Goal: Complete application form: Complete application form

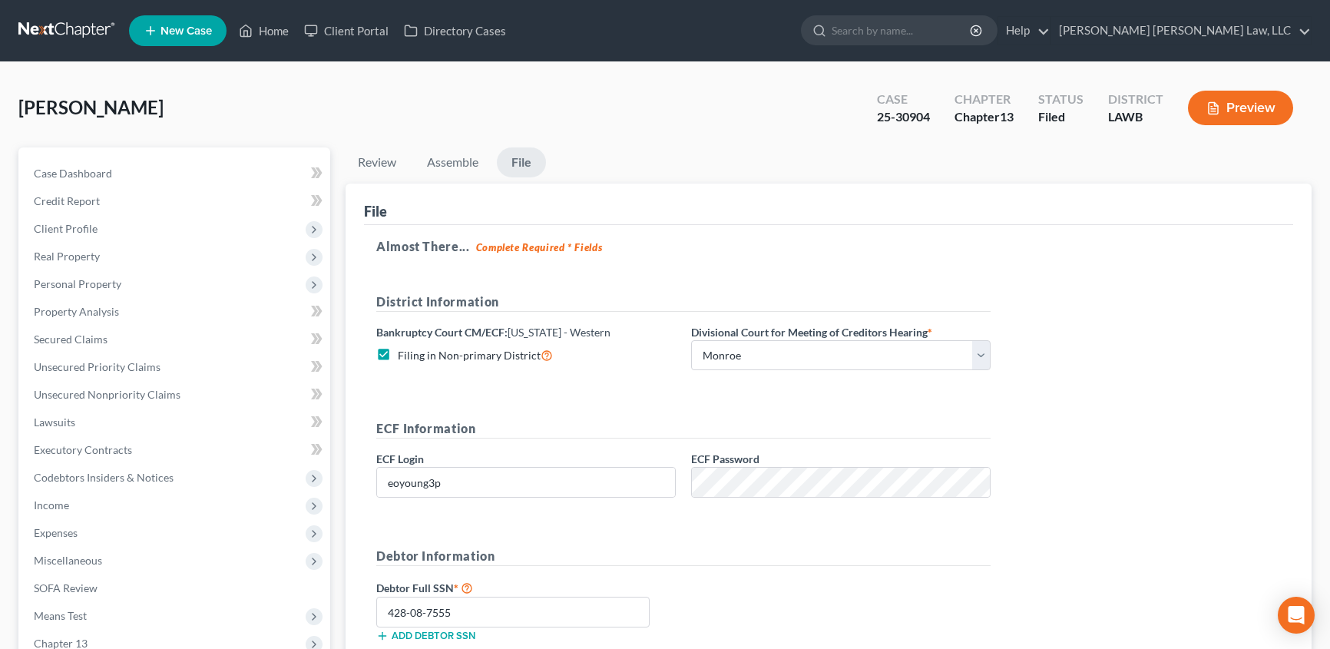
select select "3"
drag, startPoint x: 77, startPoint y: 396, endPoint x: 164, endPoint y: 400, distance: 87.6
click at [77, 394] on span "Unsecured Nonpriority Claims" at bounding box center [107, 394] width 147 height 13
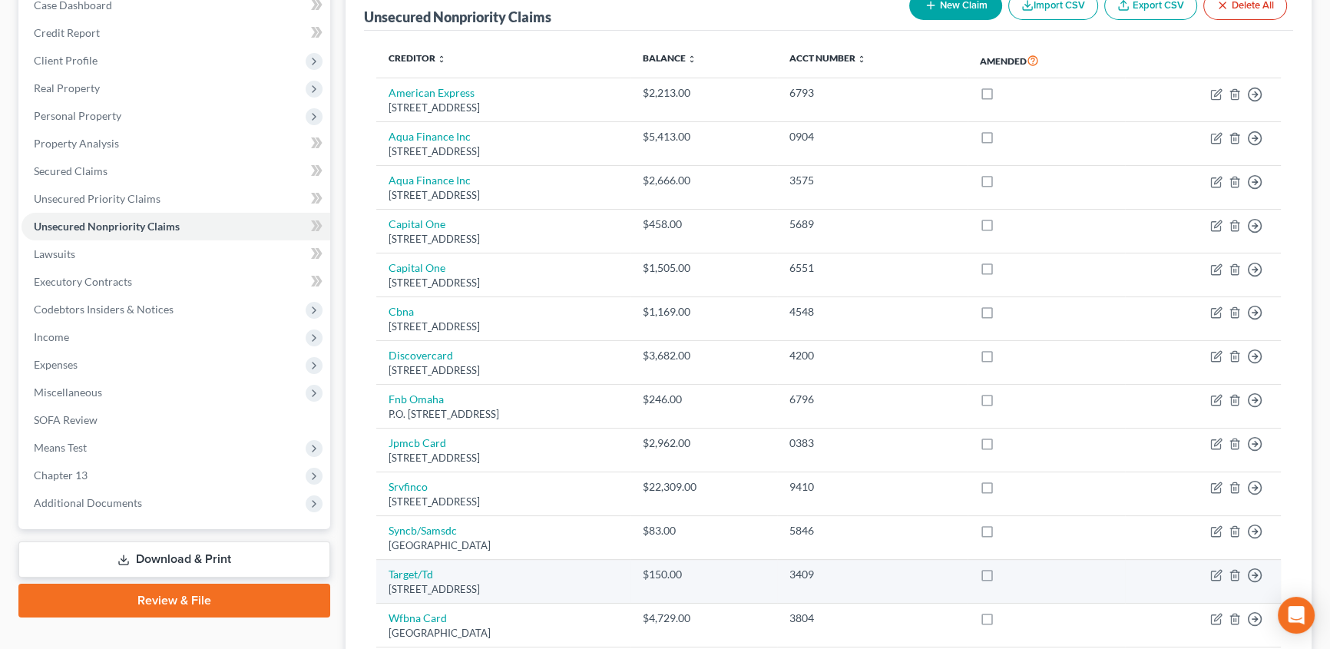
scroll to position [209, 0]
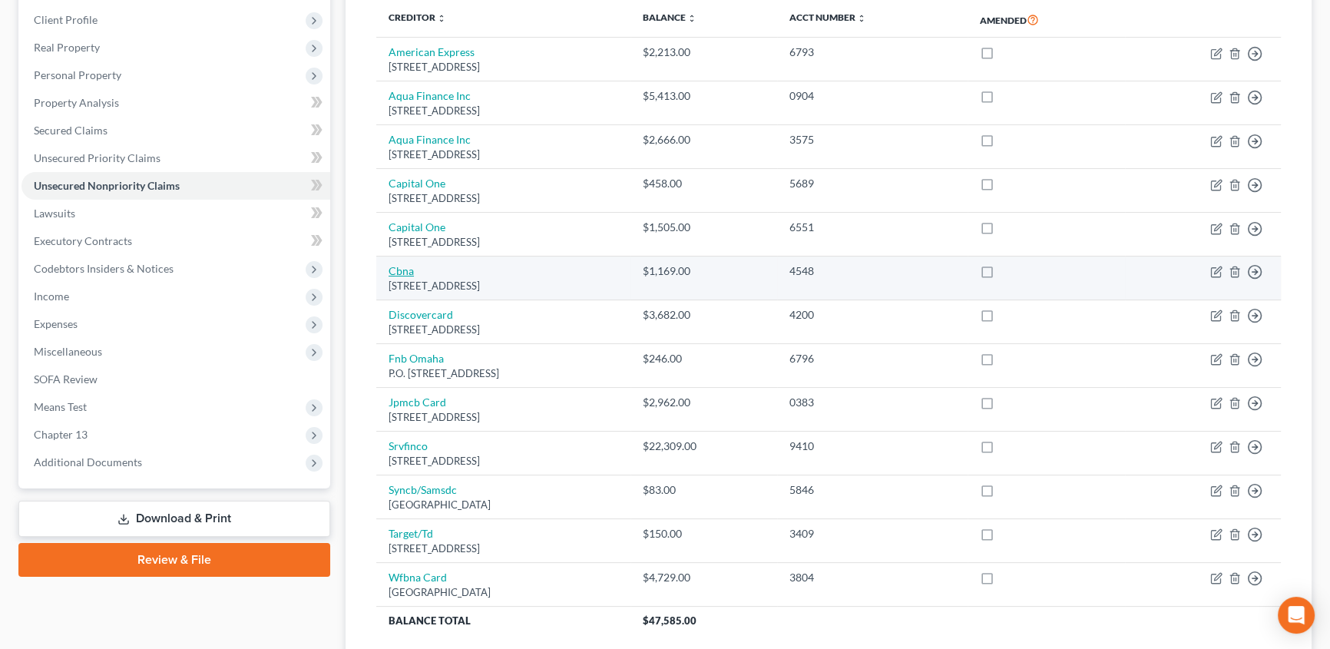
click at [405, 267] on link "Cbna" at bounding box center [401, 270] width 25 height 13
select select "43"
select select "2"
select select "0"
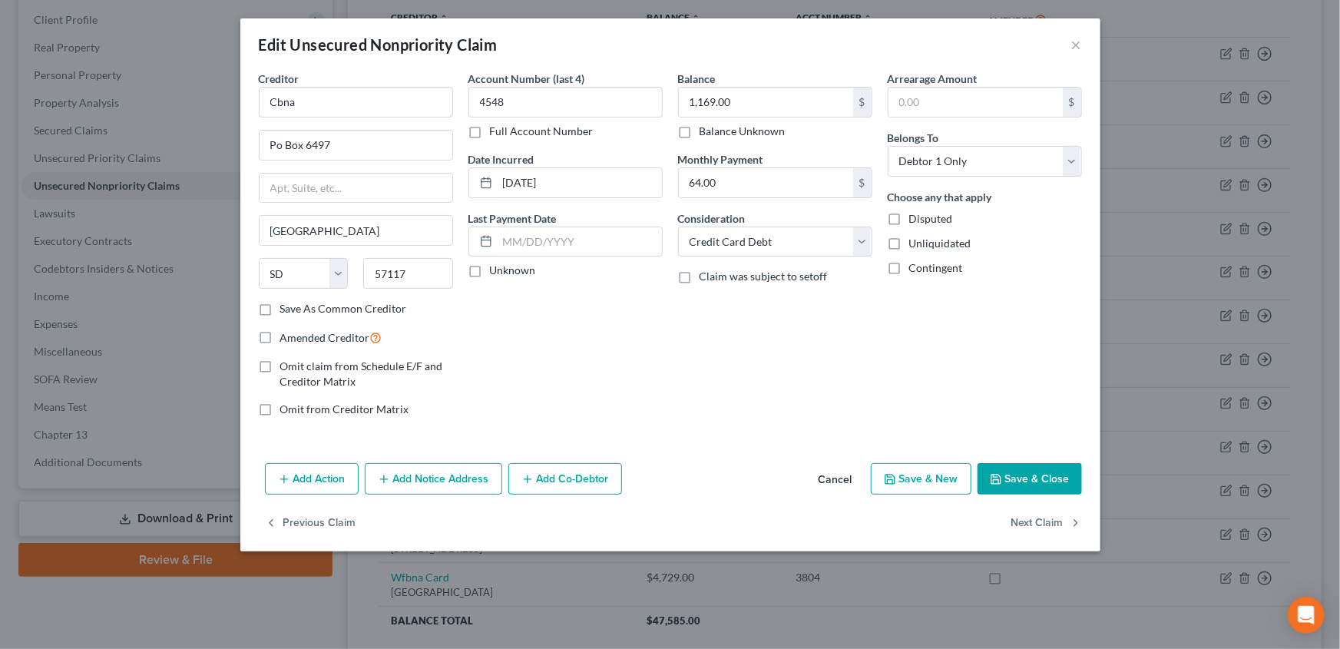
click at [1054, 489] on button "Save & Close" at bounding box center [1030, 479] width 104 height 32
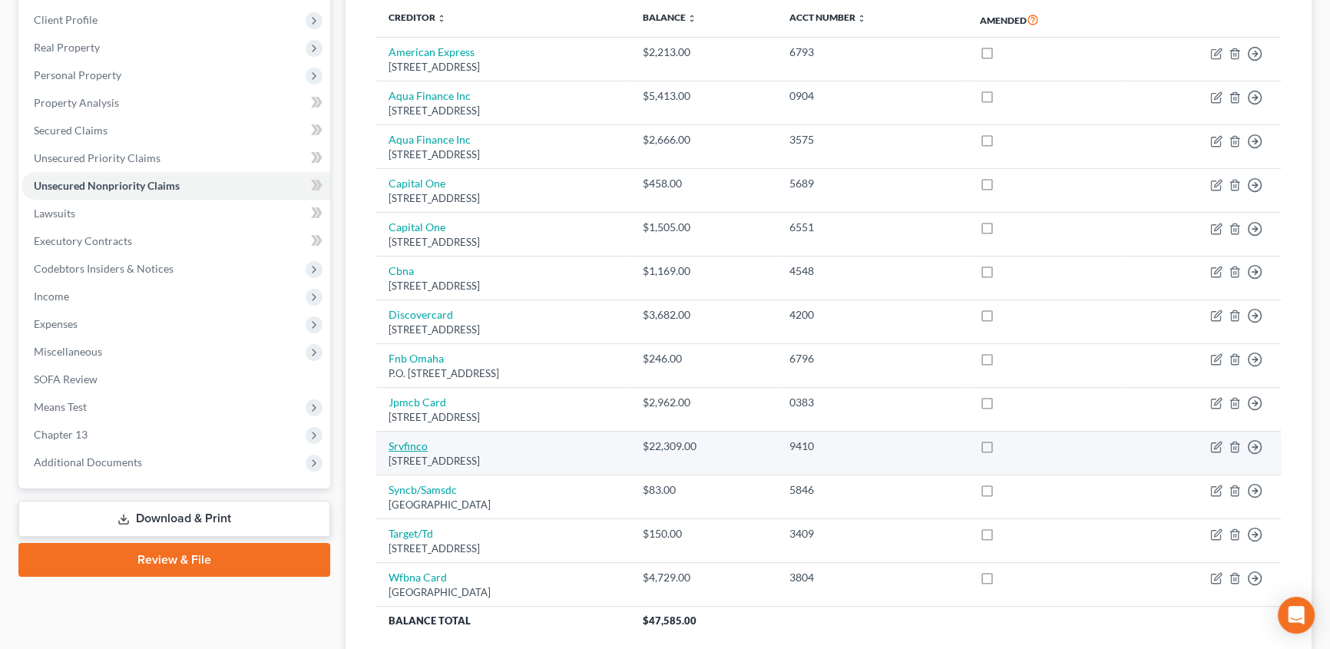
click at [418, 445] on link "Srvfinco" at bounding box center [408, 445] width 39 height 13
select select "9"
select select "10"
select select "3"
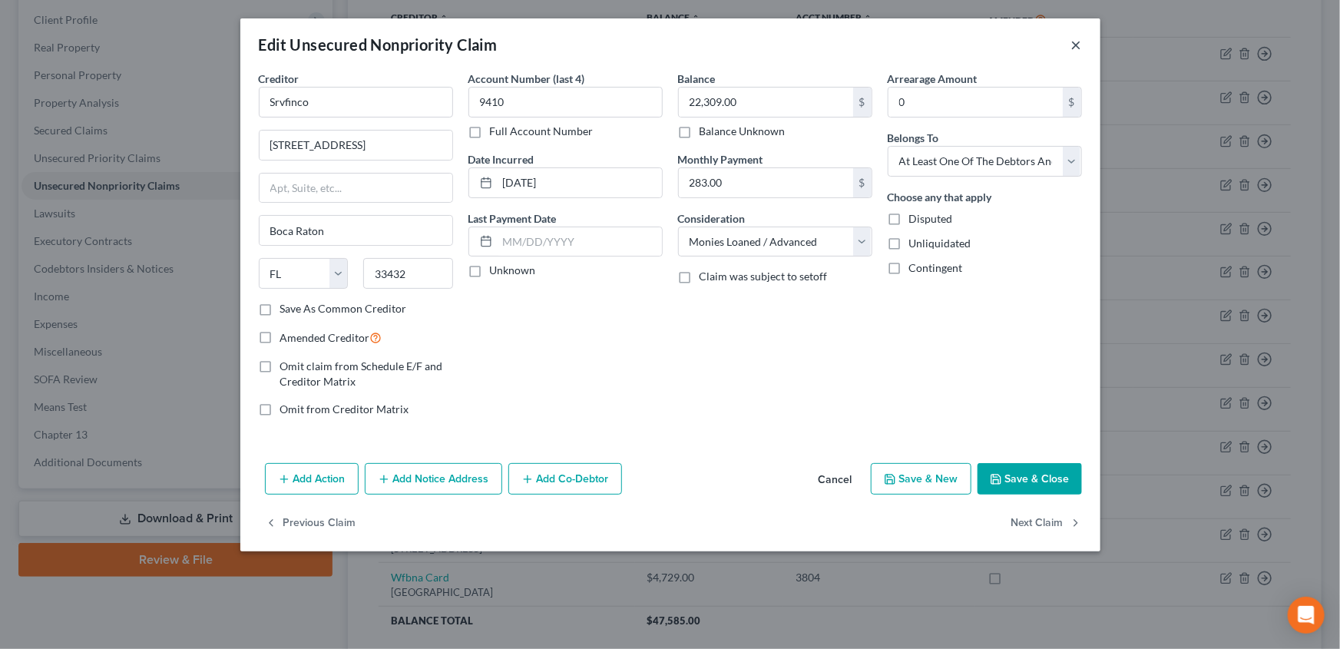
click at [1073, 41] on button "×" at bounding box center [1076, 44] width 11 height 18
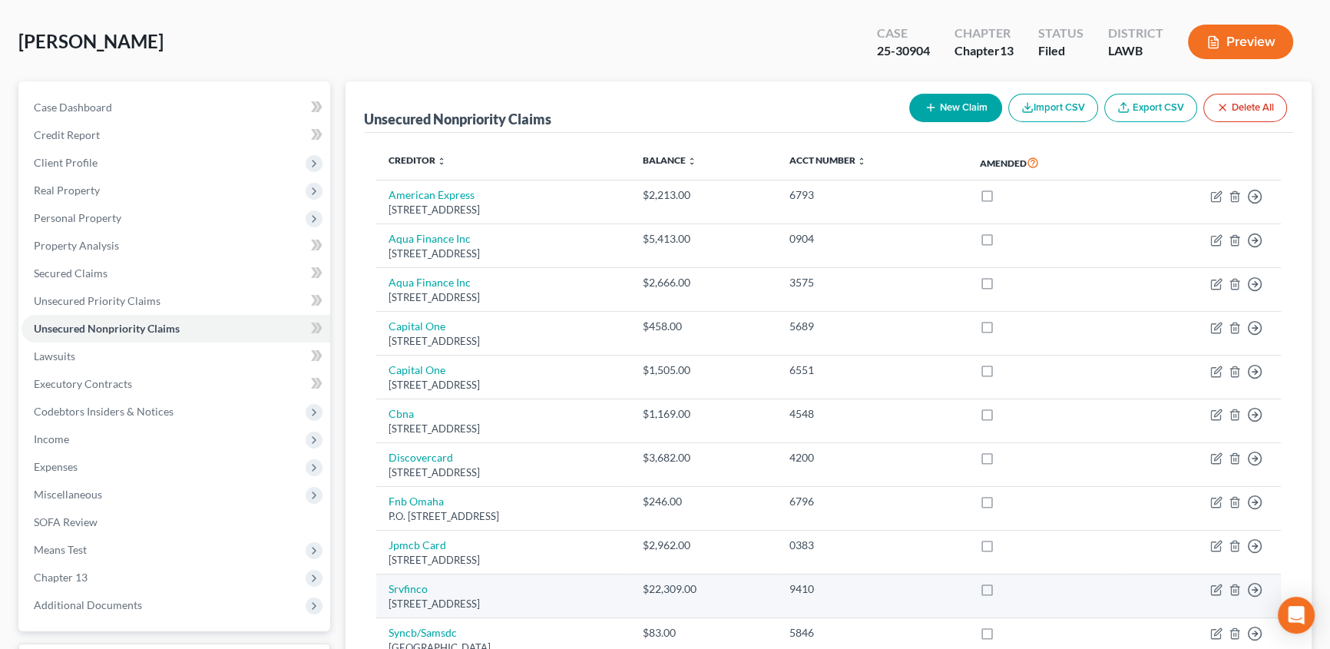
scroll to position [51, 0]
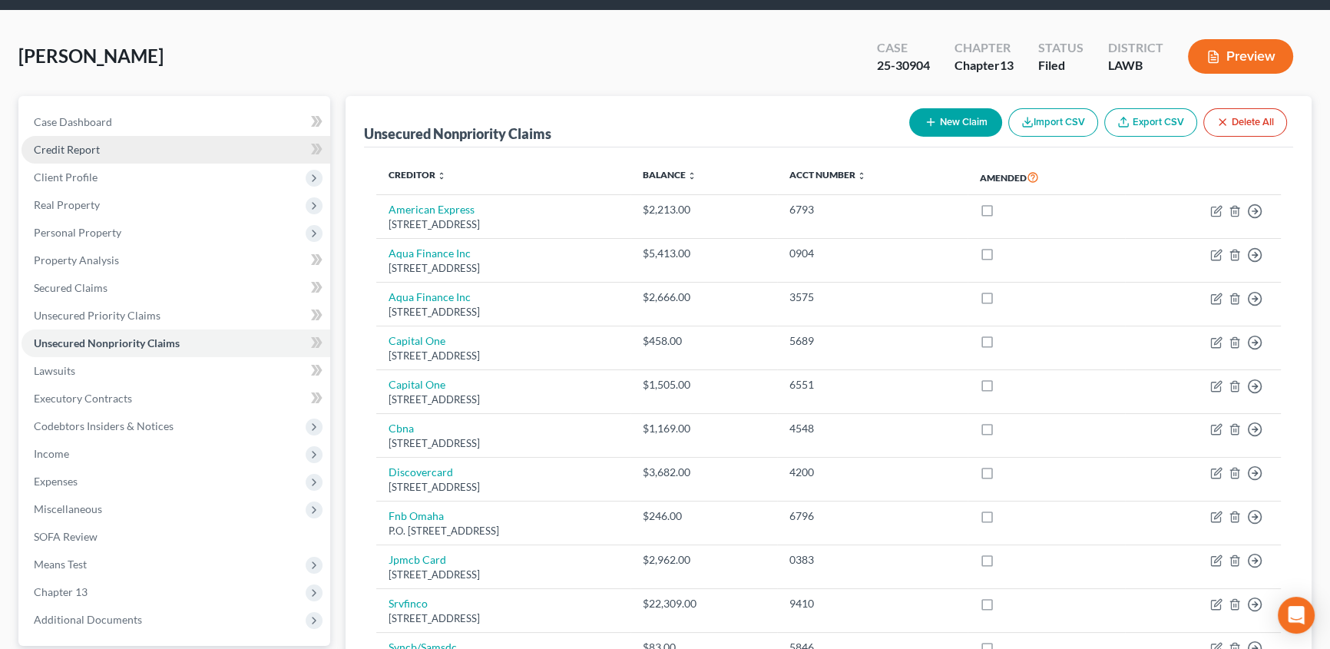
click at [78, 147] on span "Credit Report" at bounding box center [67, 149] width 66 height 13
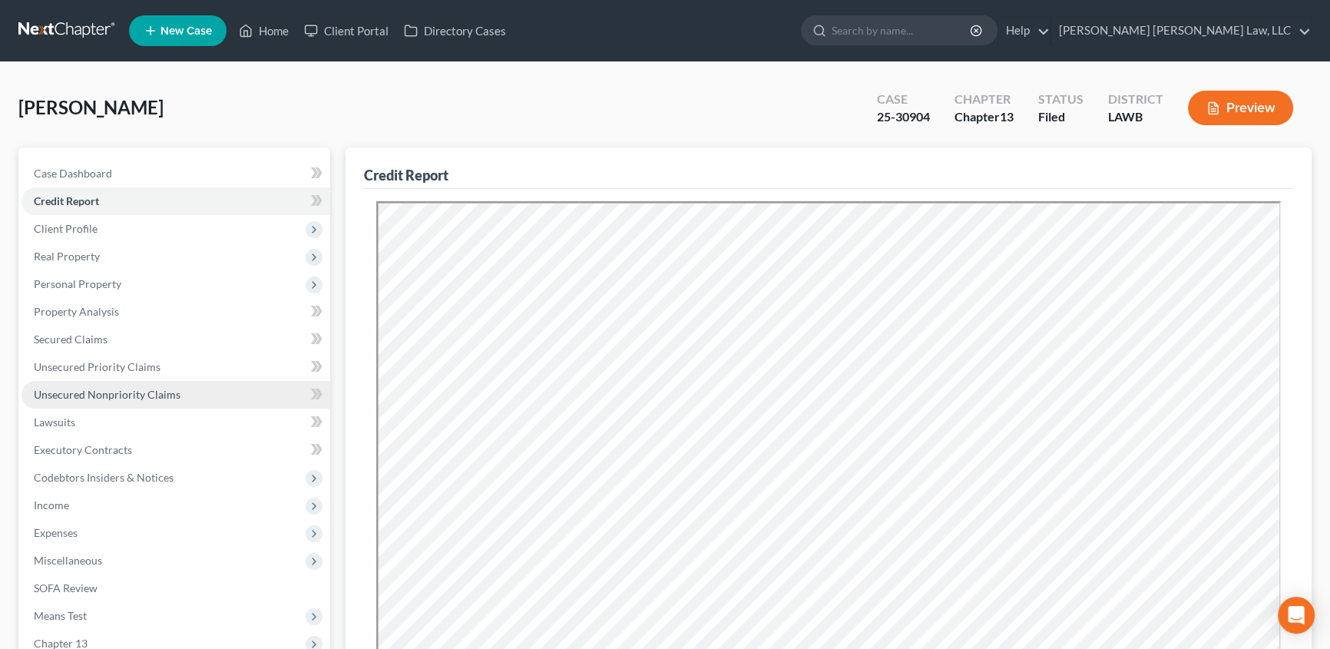
click at [38, 385] on link "Unsecured Nonpriority Claims" at bounding box center [176, 395] width 309 height 28
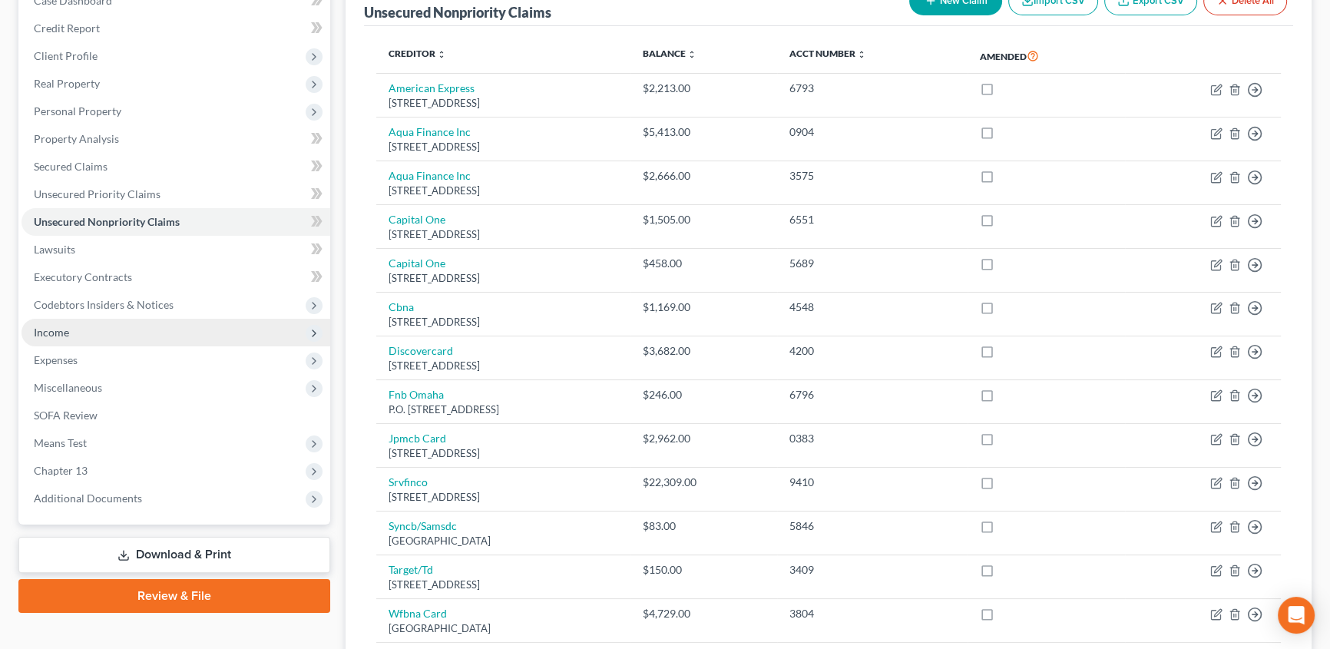
scroll to position [209, 0]
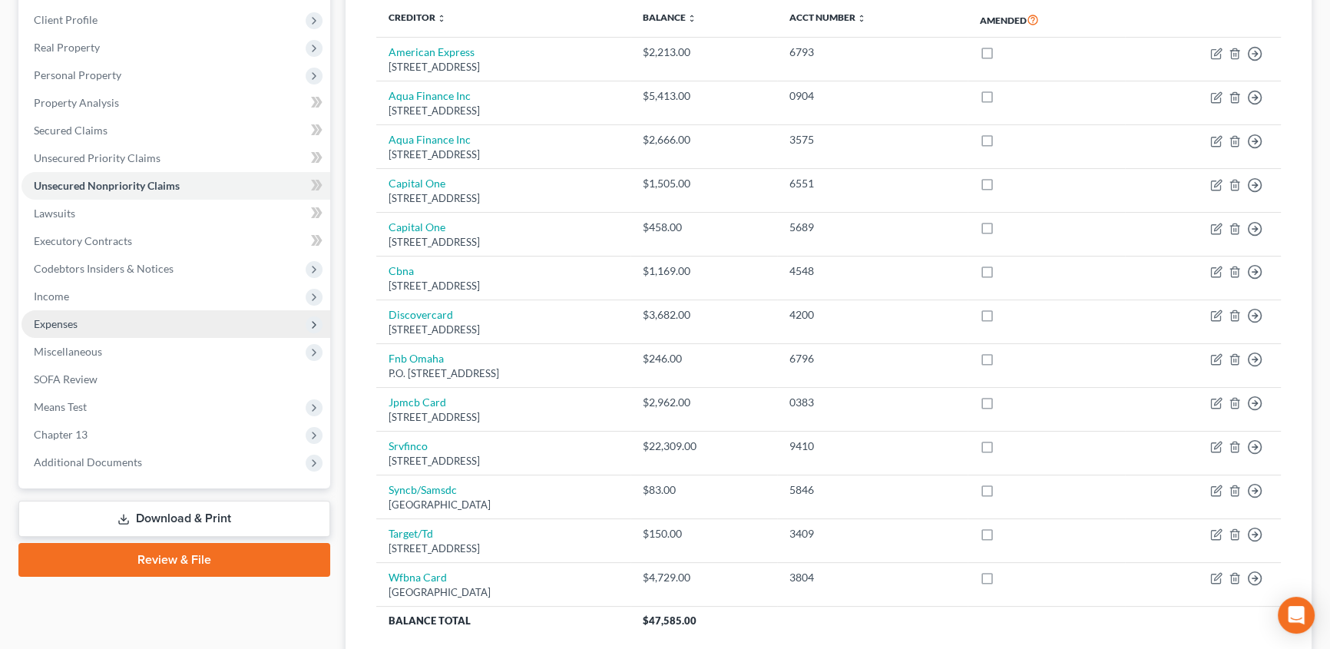
click at [44, 312] on span "Expenses" at bounding box center [176, 324] width 309 height 28
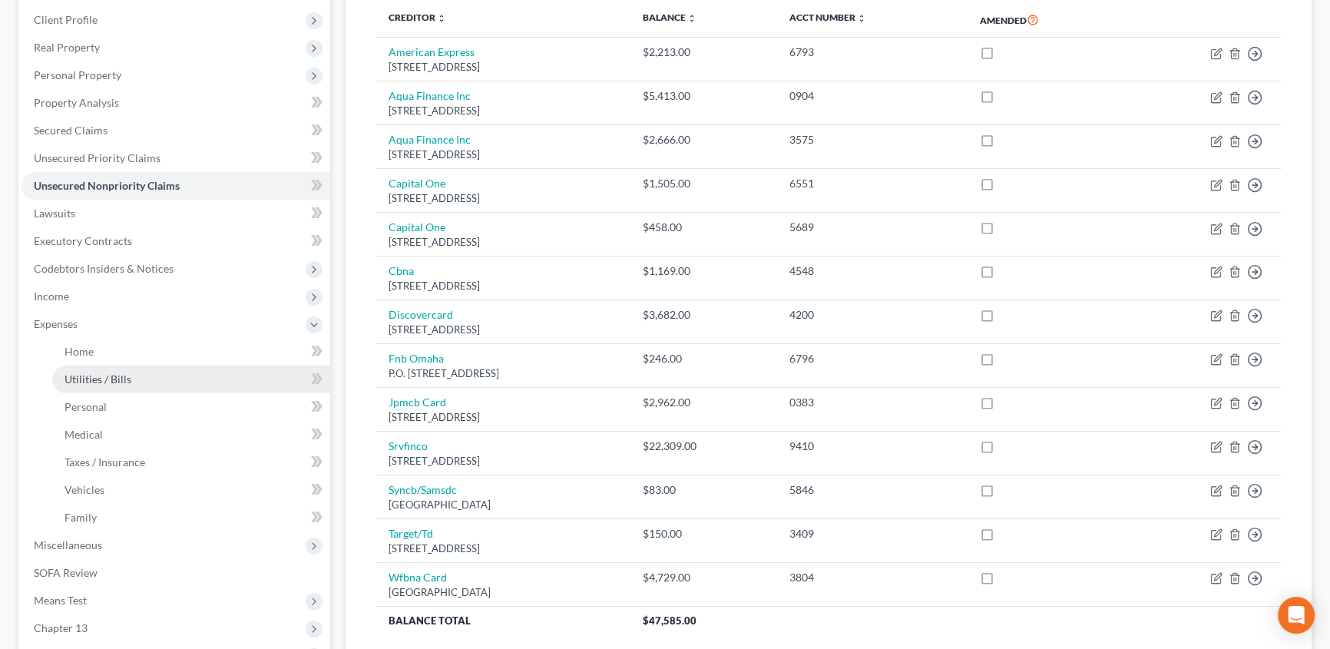
click at [85, 376] on span "Utilities / Bills" at bounding box center [98, 379] width 67 height 13
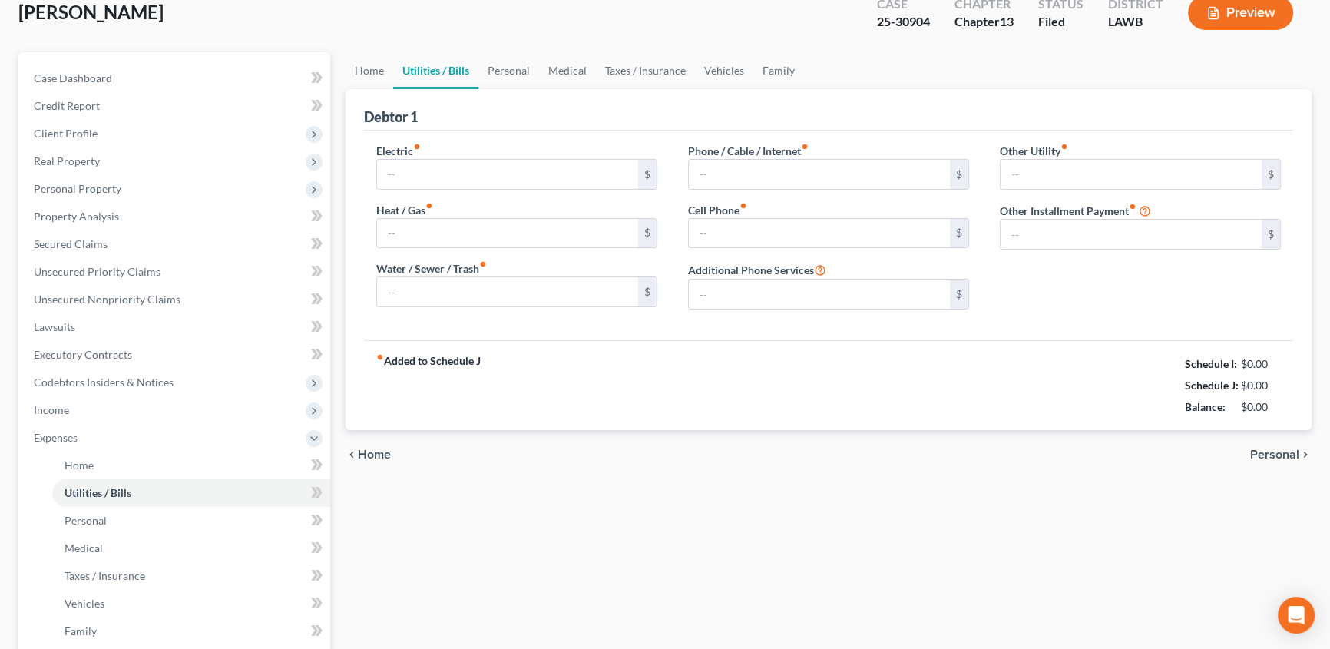
scroll to position [8, 0]
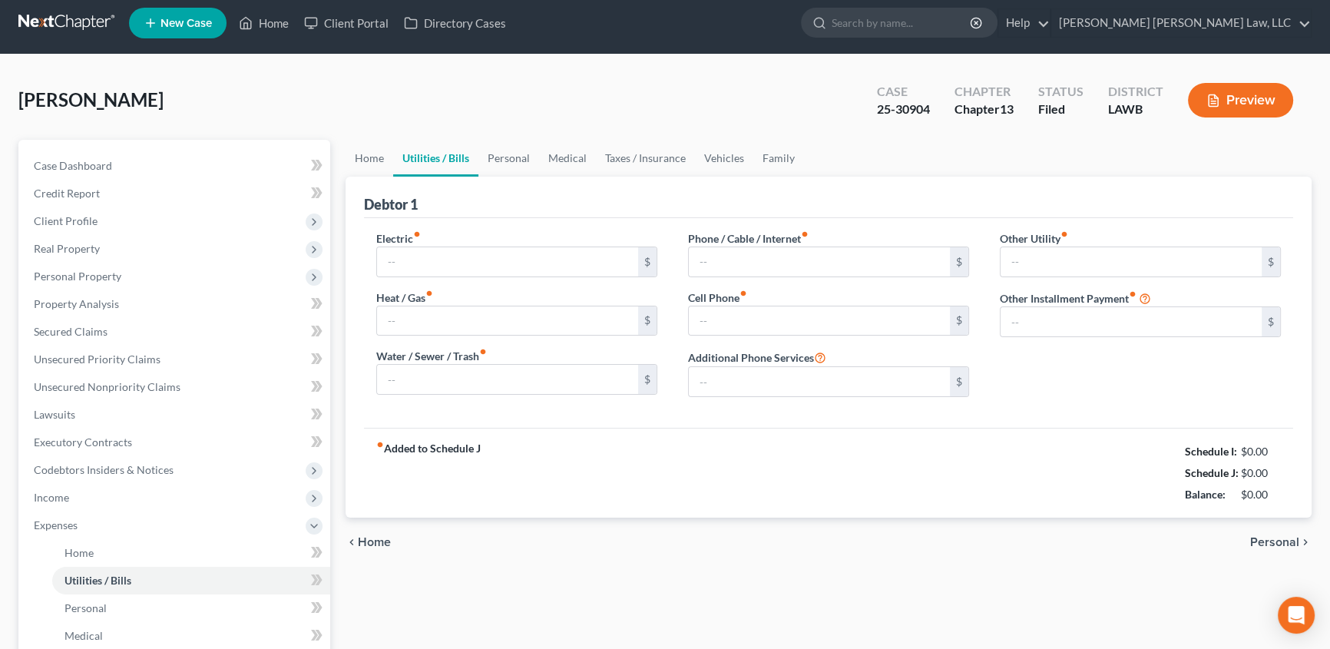
type input "250.00"
type input "40.00"
type input "53.00"
type input "260.00"
type input "217.91"
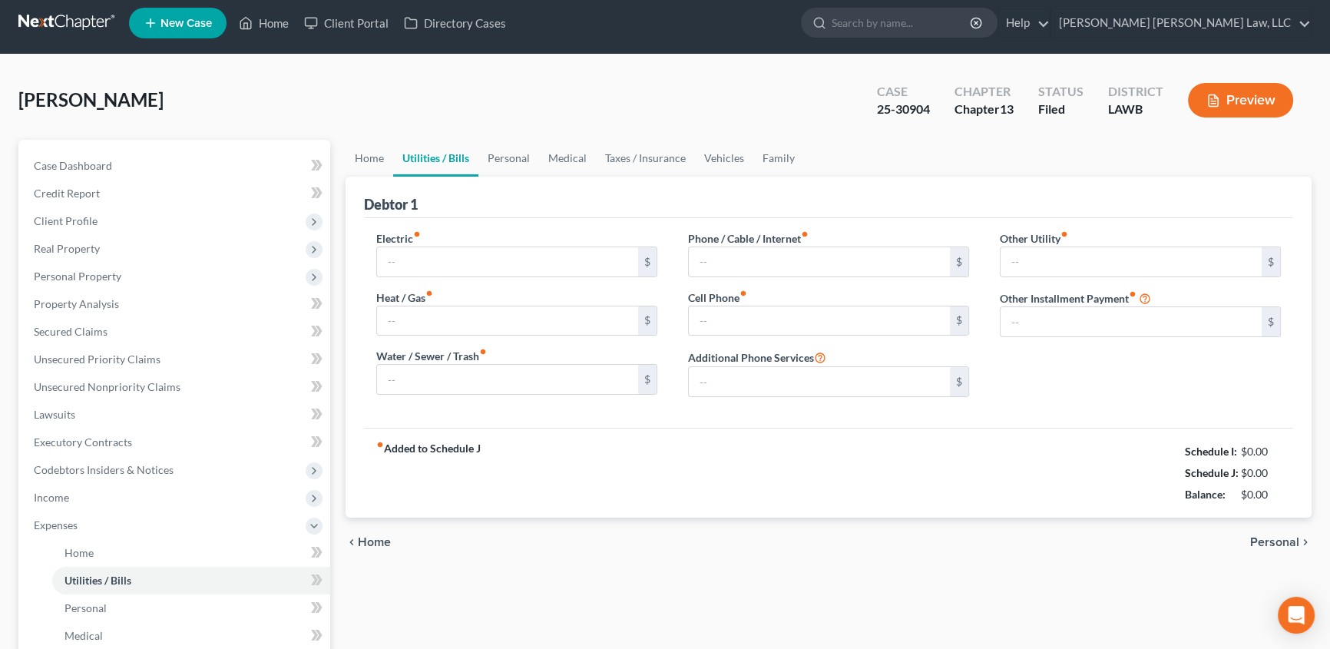
type input "0.00"
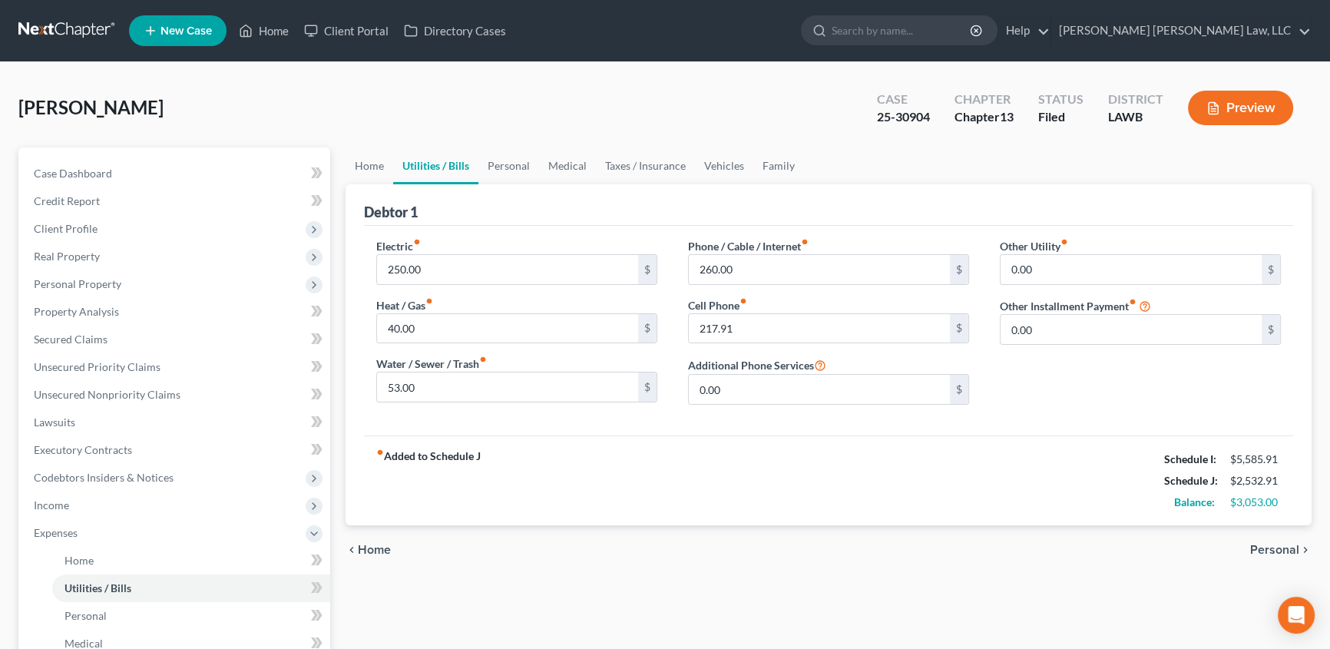
click at [775, 558] on div "chevron_left Home Personal chevron_right" at bounding box center [829, 549] width 966 height 49
